Goal: Navigation & Orientation: Understand site structure

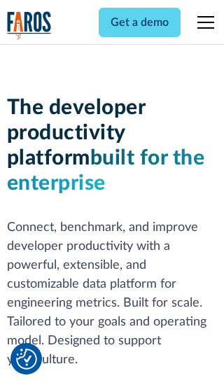
scroll to position [211, 0]
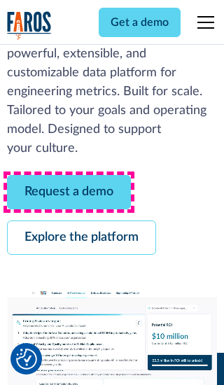
click at [69, 192] on link "Request a demo" at bounding box center [69, 192] width 124 height 34
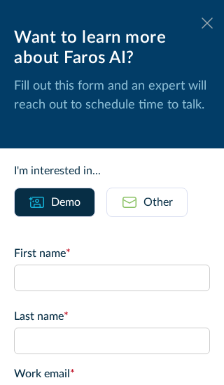
click at [207, 23] on icon at bounding box center [207, 23] width 11 height 11
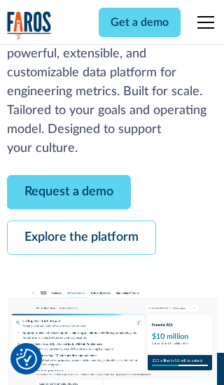
scroll to position [257, 0]
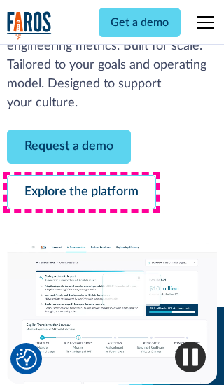
click at [81, 192] on link "Explore the platform" at bounding box center [81, 192] width 149 height 34
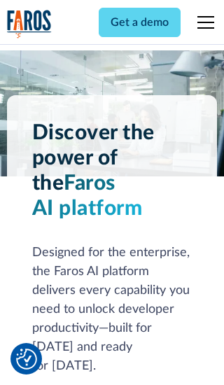
scroll to position [10523, 0]
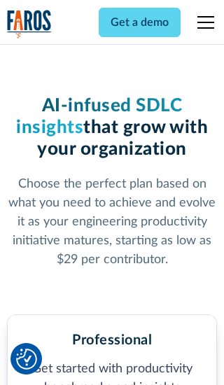
scroll to position [2175, 0]
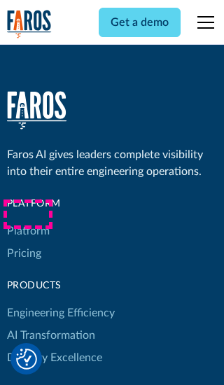
click at [27, 220] on link "Platform" at bounding box center [28, 231] width 43 height 22
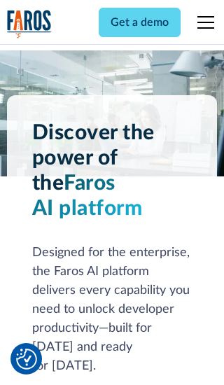
scroll to position [10973, 0]
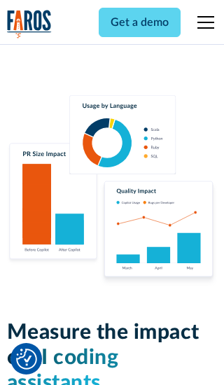
scroll to position [8661, 0]
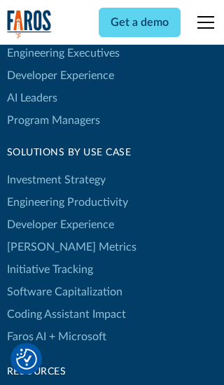
click at [42, 236] on link "[PERSON_NAME] Metrics" at bounding box center [72, 247] width 130 height 22
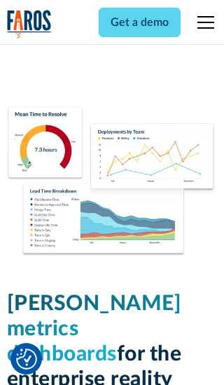
scroll to position [6136, 0]
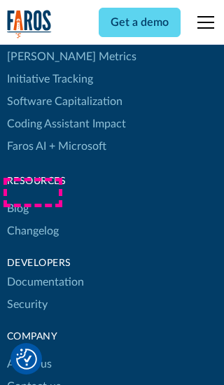
scroll to position [6333, 0]
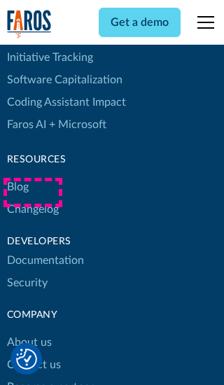
click at [32, 198] on link "Changelog" at bounding box center [33, 209] width 52 height 22
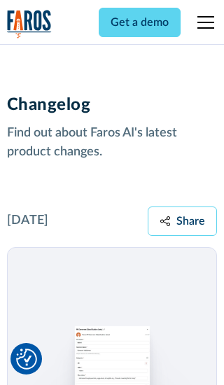
scroll to position [16918, 0]
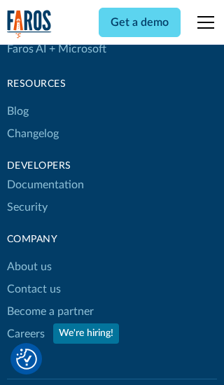
click at [29, 256] on link "About us" at bounding box center [29, 267] width 45 height 22
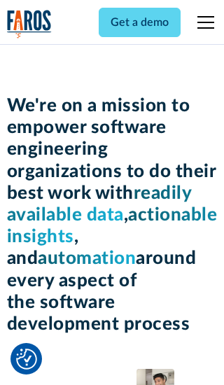
scroll to position [4834, 0]
